Goal: Task Accomplishment & Management: Complete application form

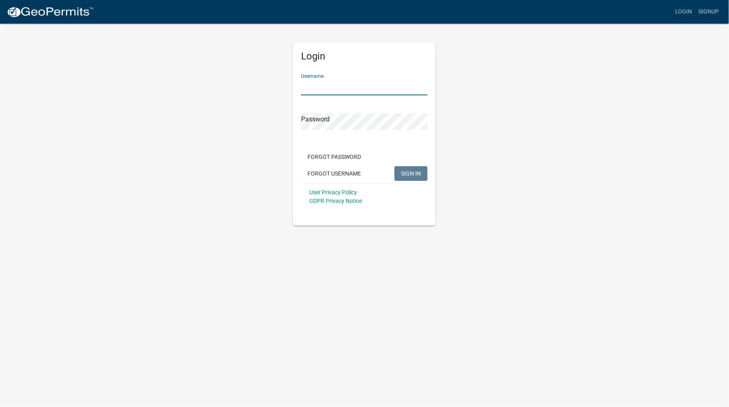
click at [318, 86] on input "Username" at bounding box center [364, 87] width 126 height 17
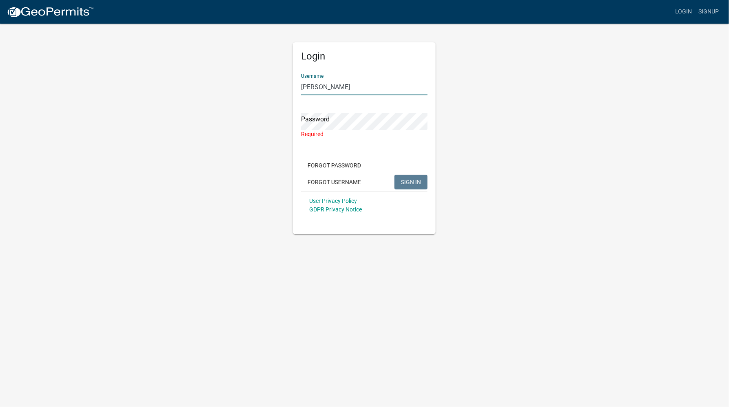
click at [332, 85] on input "[PERSON_NAME]" at bounding box center [364, 87] width 126 height 17
type input "[PERSON_NAME]"
click at [329, 164] on button "Forgot Password" at bounding box center [334, 165] width 66 height 15
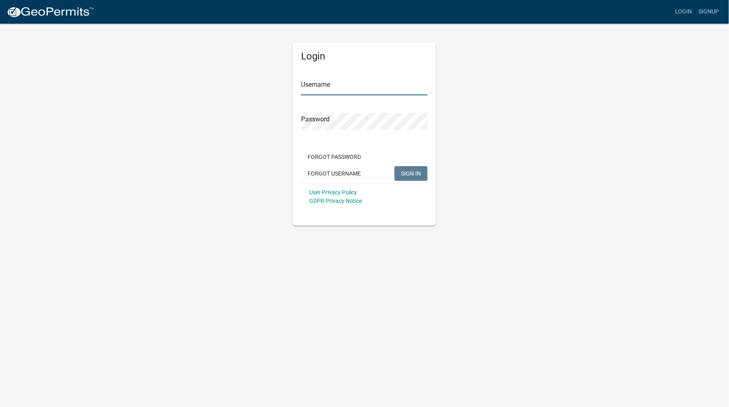
click at [311, 79] on input "Username" at bounding box center [364, 87] width 126 height 17
type input "[PERSON_NAME]"
click at [411, 177] on button "SIGN IN" at bounding box center [410, 173] width 33 height 15
click at [407, 170] on span "SIGN IN" at bounding box center [411, 173] width 20 height 7
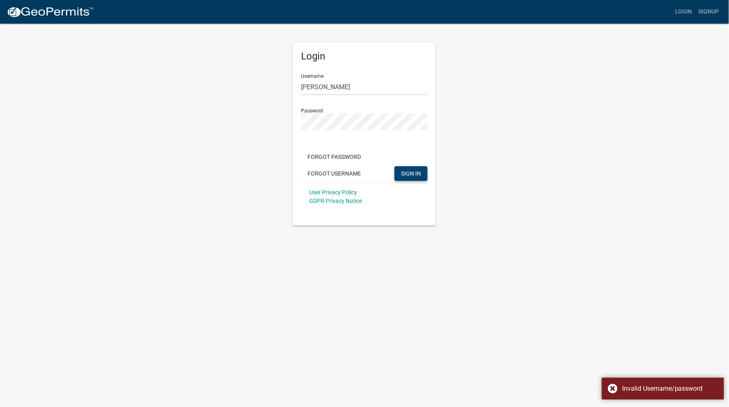
click at [374, 140] on form "Username [PERSON_NAME] Password Forgot Password Forgot Username SIGN IN User Pr…" at bounding box center [364, 138] width 126 height 143
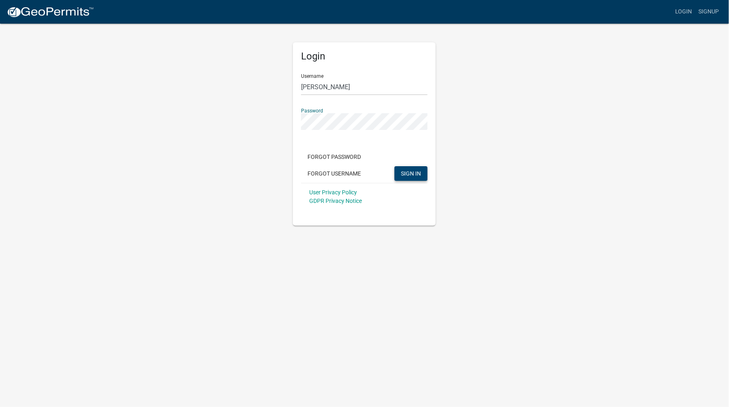
click at [406, 170] on span "SIGN IN" at bounding box center [411, 173] width 20 height 7
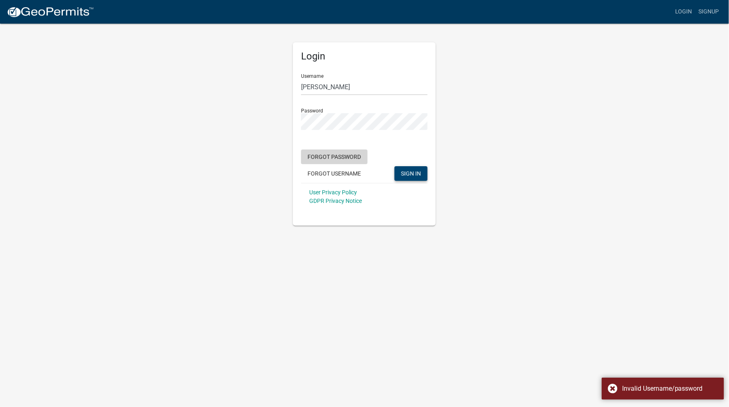
click at [336, 153] on button "Forgot Password" at bounding box center [334, 157] width 66 height 15
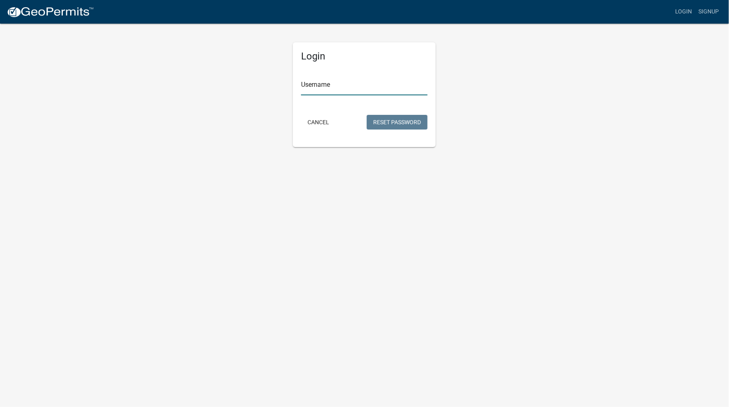
click at [324, 82] on input "Username" at bounding box center [364, 87] width 126 height 17
type input "[PERSON_NAME]"
click at [401, 123] on button "Reset Password" at bounding box center [397, 122] width 61 height 15
